Goal: Check status: Check status

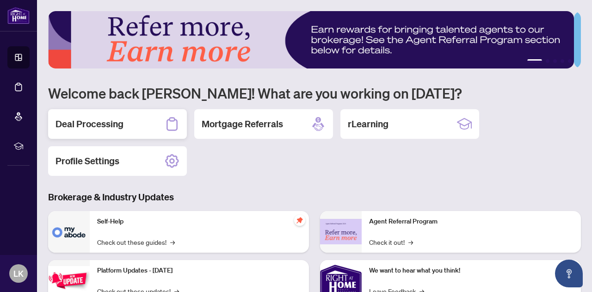
click at [113, 118] on h2 "Deal Processing" at bounding box center [90, 124] width 68 height 13
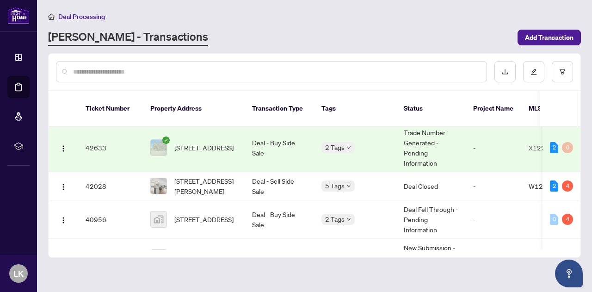
scroll to position [44, 0]
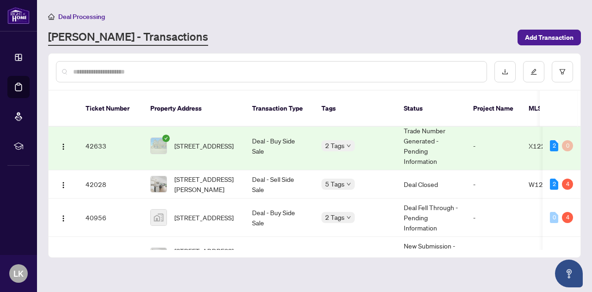
click at [275, 142] on td "Deal - Buy Side Sale" at bounding box center [279, 146] width 69 height 49
